Goal: Information Seeking & Learning: Learn about a topic

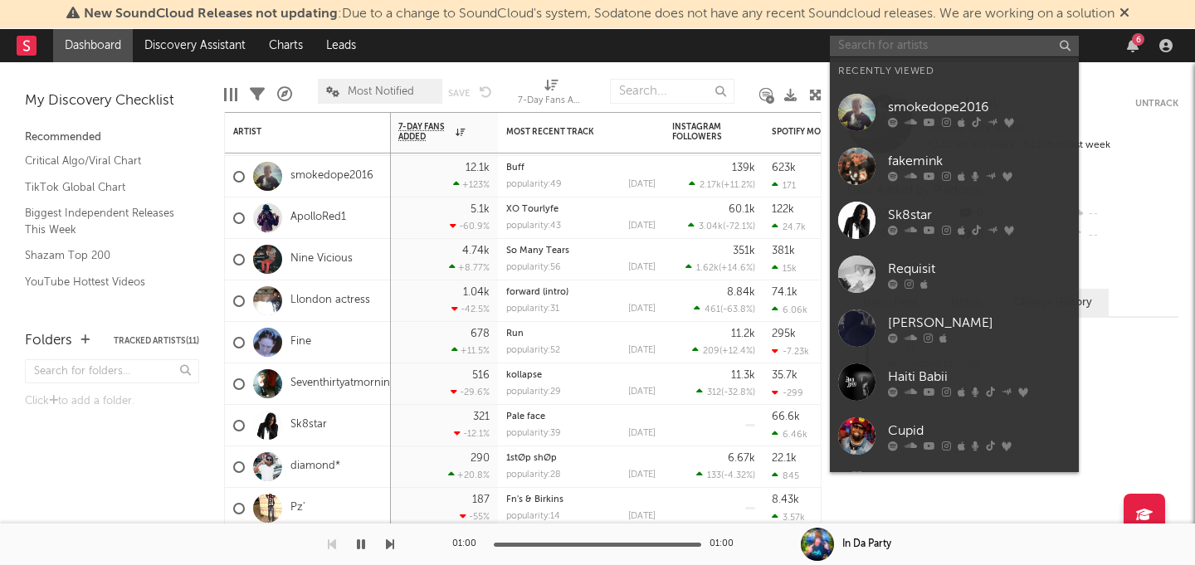
click at [979, 44] on input "text" at bounding box center [954, 46] width 249 height 21
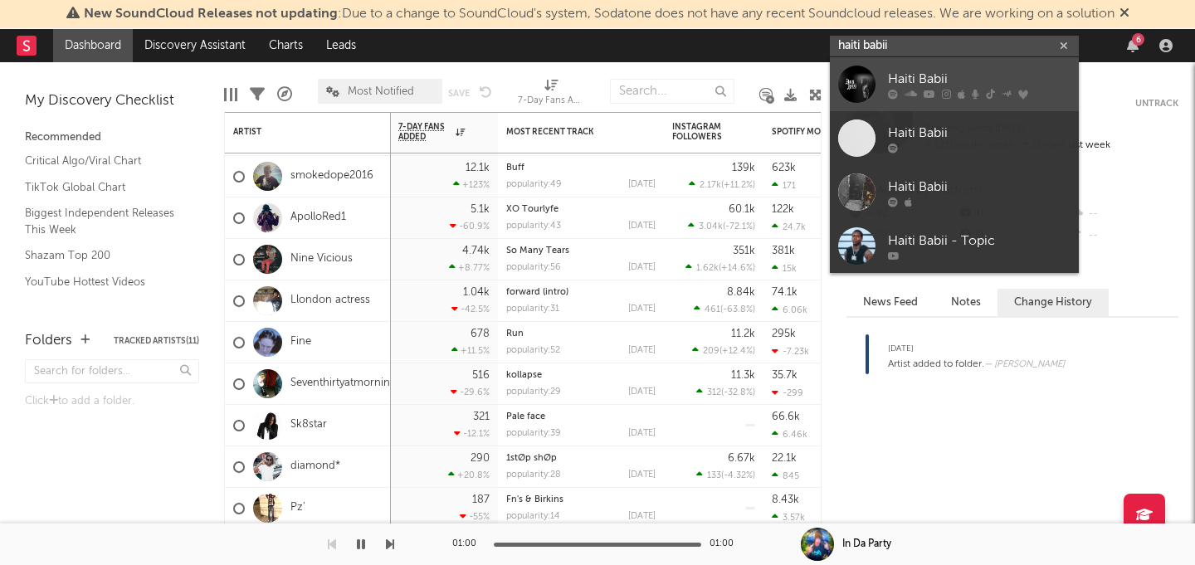
type input "haiti babii"
click at [914, 70] on div "Haiti Babii" at bounding box center [979, 79] width 183 height 20
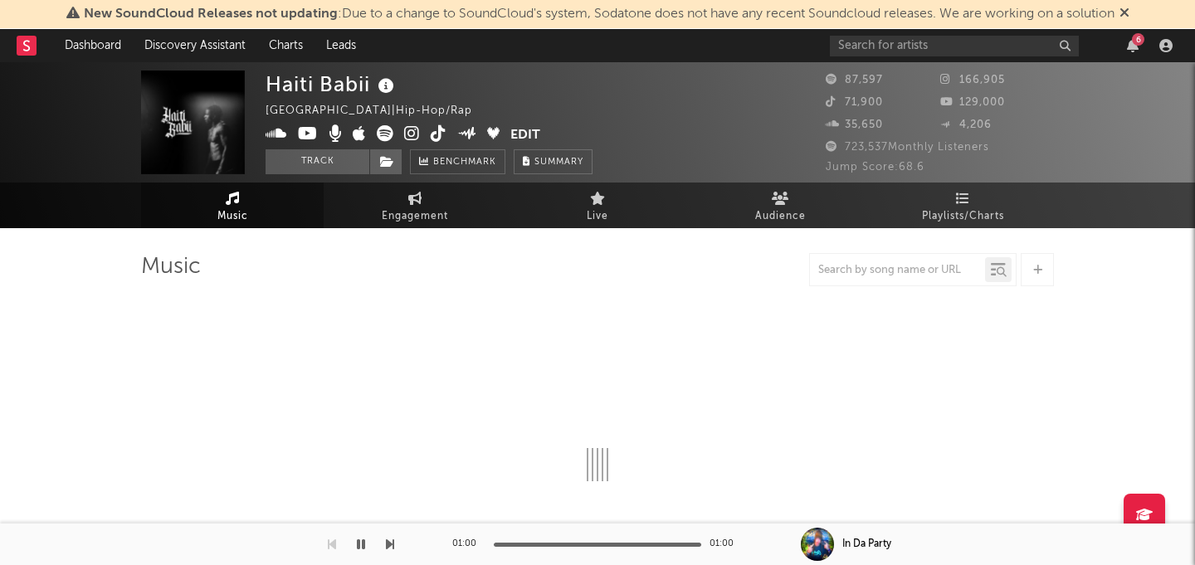
select select "6m"
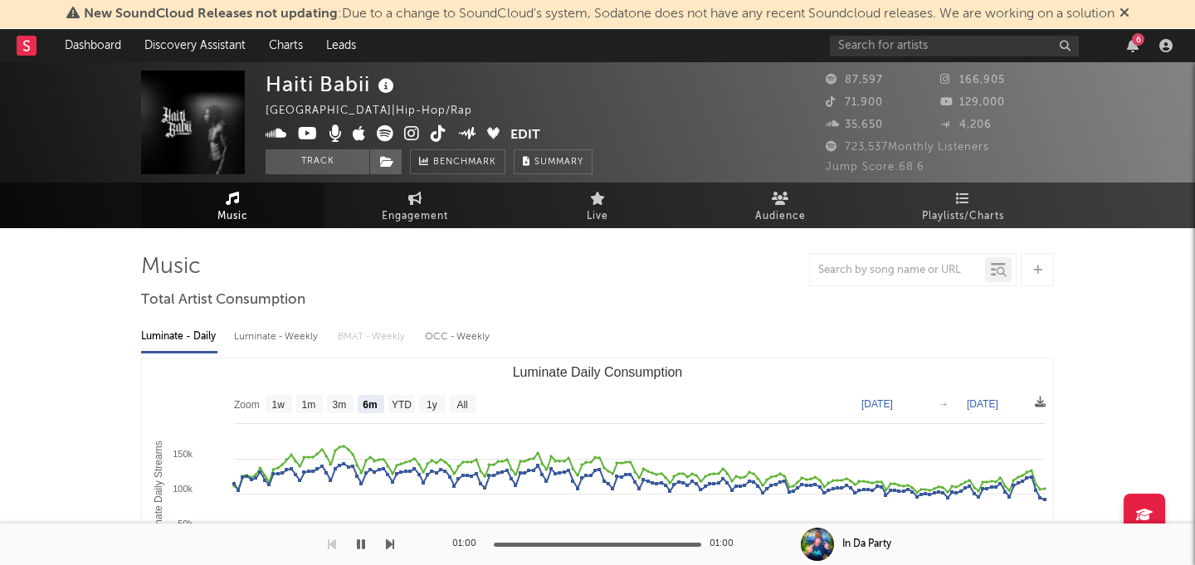
click at [407, 132] on icon at bounding box center [412, 133] width 16 height 17
click at [436, 131] on icon at bounding box center [439, 133] width 16 height 17
click at [286, 261] on div at bounding box center [597, 269] width 913 height 33
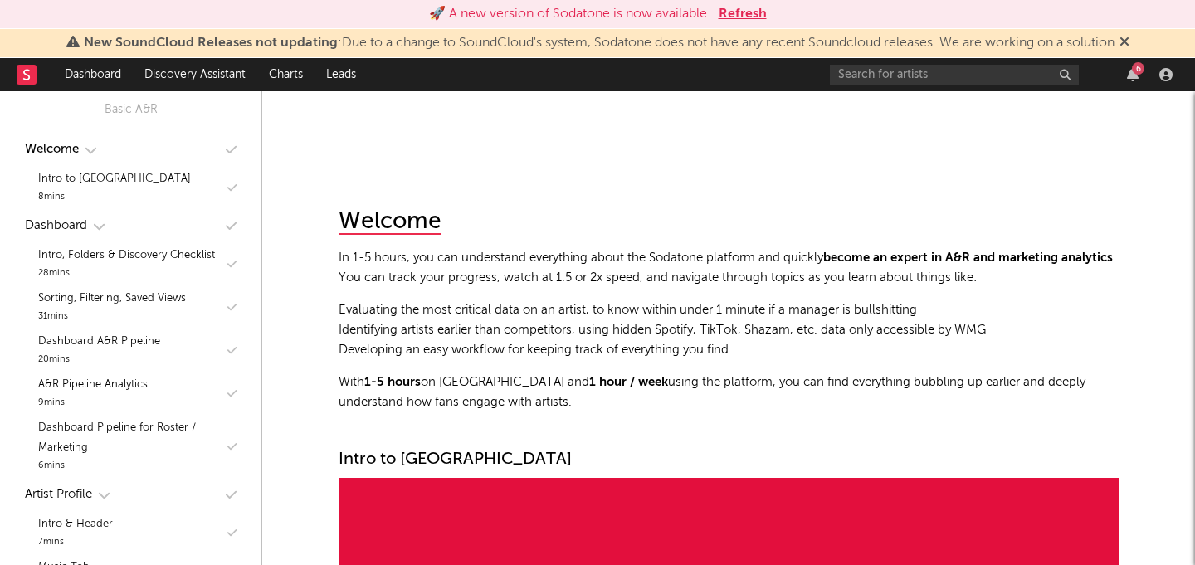
scroll to position [166, 0]
